Goal: Find specific page/section

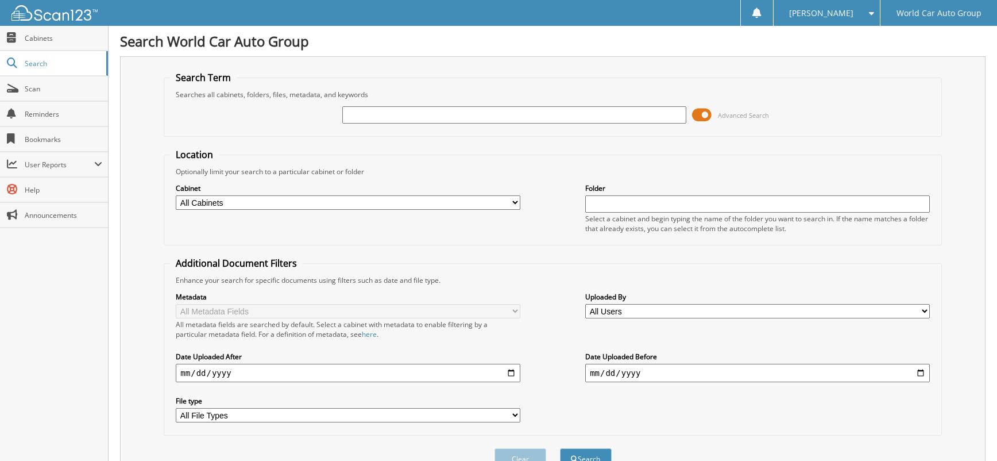
click at [369, 109] on input "text" at bounding box center [514, 114] width 345 height 17
type input "060203"
click at [560, 448] on button "Search" at bounding box center [586, 458] width 52 height 21
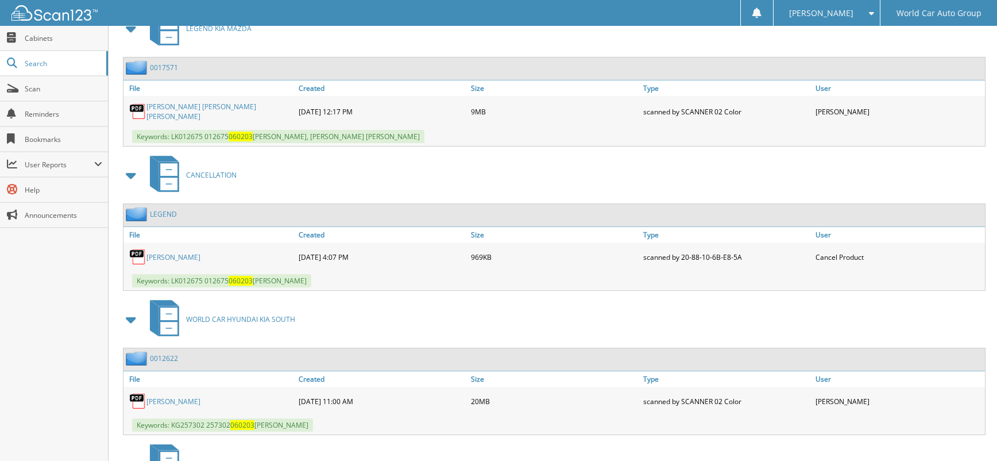
scroll to position [604, 0]
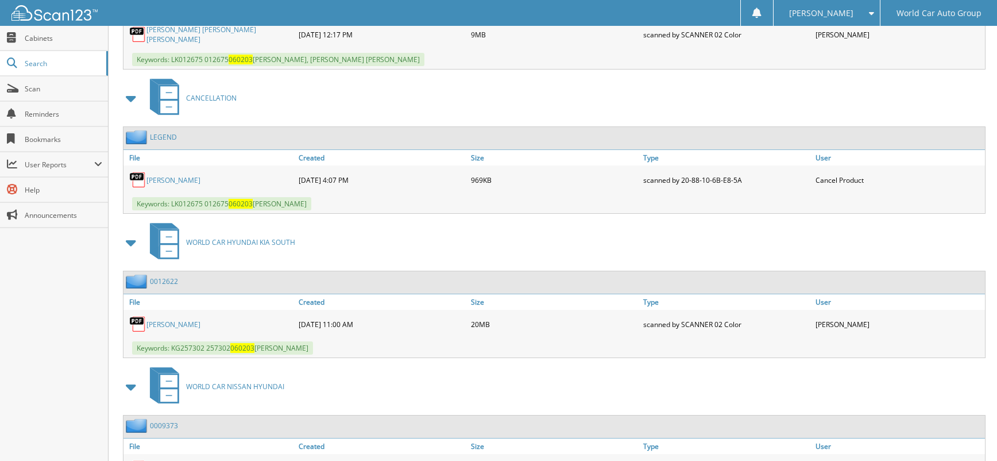
click at [185, 322] on link "MARIA D GARZA" at bounding box center [173, 324] width 54 height 10
